Goal: Task Accomplishment & Management: Manage account settings

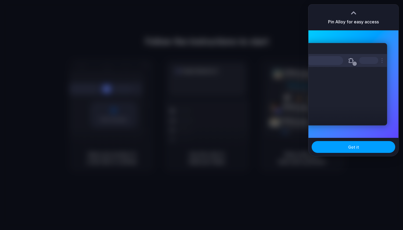
click at [359, 143] on button "Got it" at bounding box center [353, 147] width 84 height 12
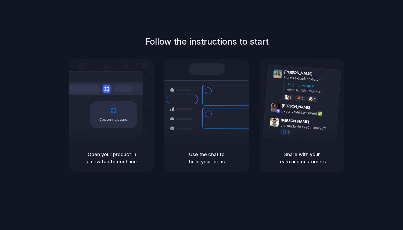
click at [238, 29] on div "Follow the instructions to start Capturing page Open your product in a new tab …" at bounding box center [207, 120] width 414 height 241
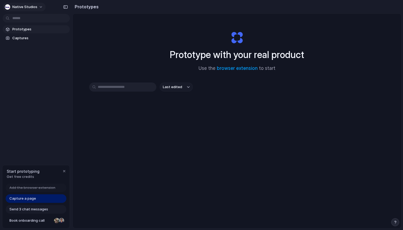
click at [38, 6] on button "Native Studios" at bounding box center [24, 7] width 43 height 9
click at [31, 19] on li "Settings" at bounding box center [26, 19] width 45 height 9
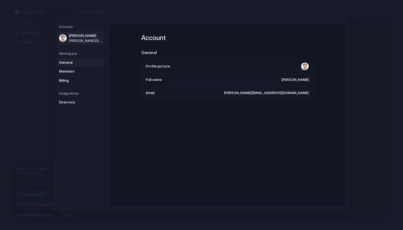
click at [72, 65] on link "General" at bounding box center [80, 62] width 47 height 9
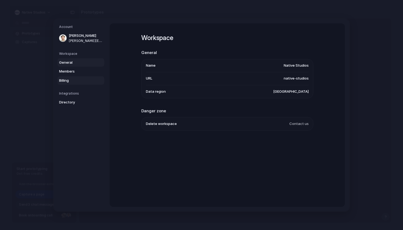
click at [62, 78] on span "Billing" at bounding box center [76, 80] width 34 height 5
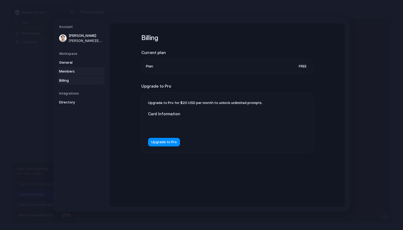
click at [65, 72] on span "Members" at bounding box center [76, 71] width 34 height 5
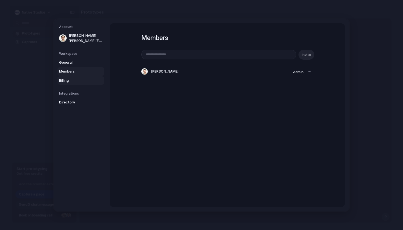
click at [68, 78] on span "Billing" at bounding box center [76, 80] width 34 height 5
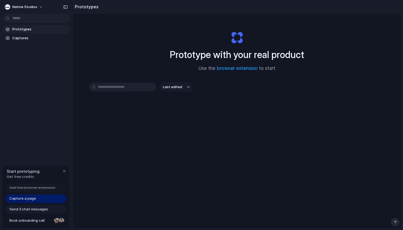
click at [324, 59] on div "Prototype with your real product Use the browser extension to start" at bounding box center [236, 49] width 215 height 58
click at [50, 197] on div "Capture a page" at bounding box center [36, 198] width 61 height 9
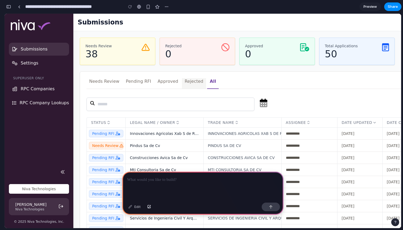
click at [182, 80] on link "Rejected" at bounding box center [194, 83] width 24 height 11
click at [160, 81] on link "Approved" at bounding box center [168, 83] width 26 height 11
click at [194, 79] on link "Rejected" at bounding box center [194, 83] width 24 height 11
click at [207, 80] on link "All" at bounding box center [213, 83] width 12 height 11
click at [160, 183] on p at bounding box center [202, 179] width 151 height 6
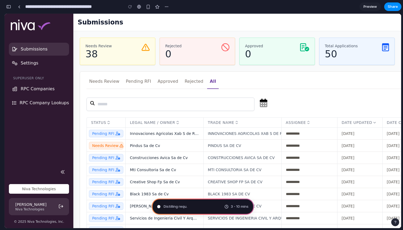
type input "**********"
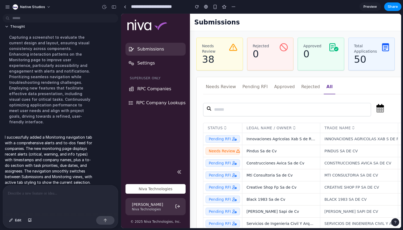
click at [49, 198] on div at bounding box center [60, 199] width 115 height 28
click at [115, 8] on div "button" at bounding box center [113, 7] width 5 height 4
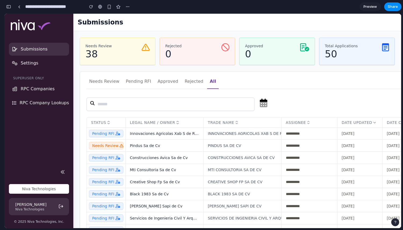
click at [9, 7] on div "button" at bounding box center [8, 7] width 5 height 4
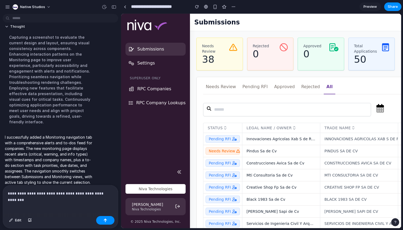
click at [109, 193] on p "**********" at bounding box center [60, 193] width 105 height 6
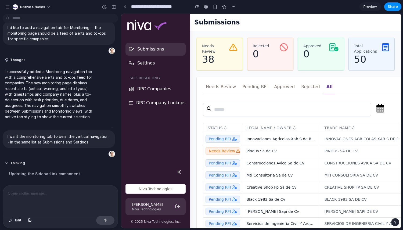
scroll to position [320, 0]
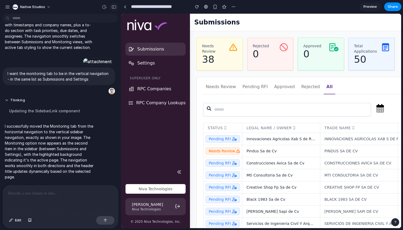
click at [112, 5] on div "button" at bounding box center [113, 7] width 5 height 4
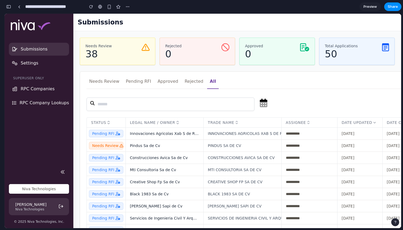
click at [7, 6] on div "button" at bounding box center [8, 7] width 5 height 4
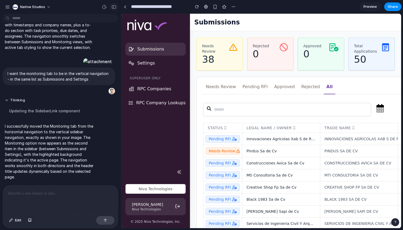
click at [113, 7] on div "button" at bounding box center [113, 7] width 5 height 4
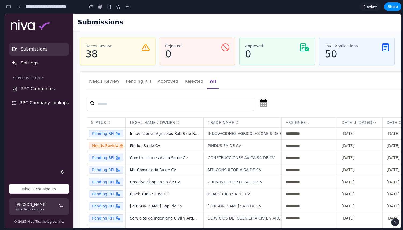
click at [369, 7] on span "Preview" at bounding box center [369, 6] width 13 height 5
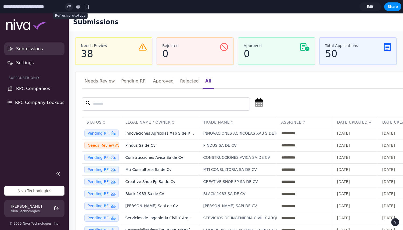
click at [69, 7] on div "button" at bounding box center [69, 7] width 4 height 4
click at [69, 6] on div "button" at bounding box center [69, 7] width 4 height 4
click at [79, 8] on div at bounding box center [78, 7] width 4 height 4
click at [371, 7] on span "Edit" at bounding box center [370, 6] width 6 height 5
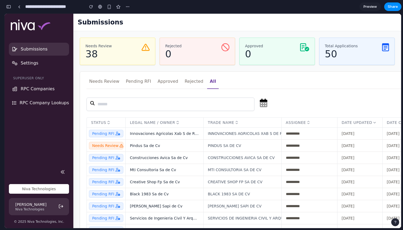
scroll to position [403, 0]
click at [9, 6] on div "button" at bounding box center [8, 7] width 5 height 4
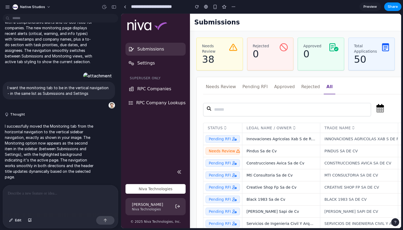
scroll to position [0, 0]
click at [113, 5] on div "button" at bounding box center [113, 7] width 5 height 4
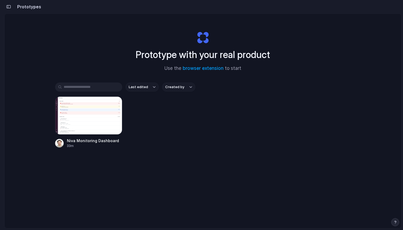
click at [264, 25] on div "Prototype with your real product Use the browser extension to start" at bounding box center [202, 49] width 215 height 58
